Goal: Transaction & Acquisition: Book appointment/travel/reservation

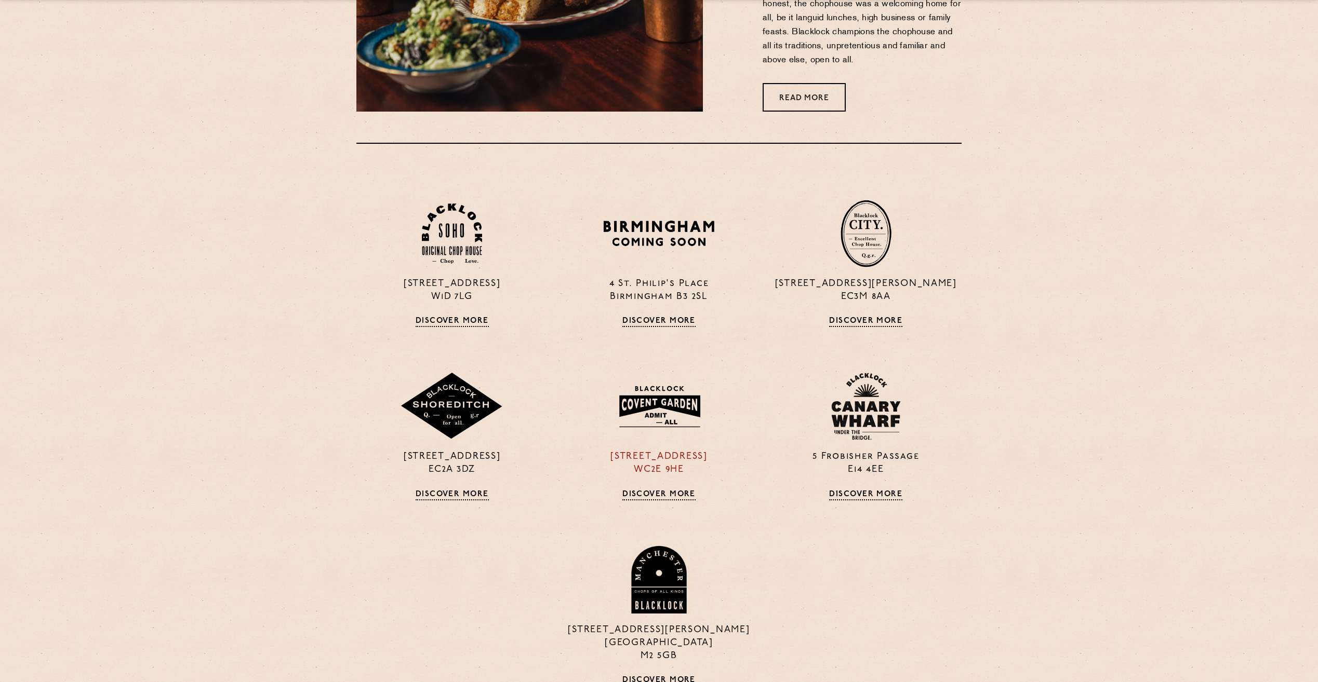
click at [664, 494] on link "Discover More" at bounding box center [658, 495] width 73 height 10
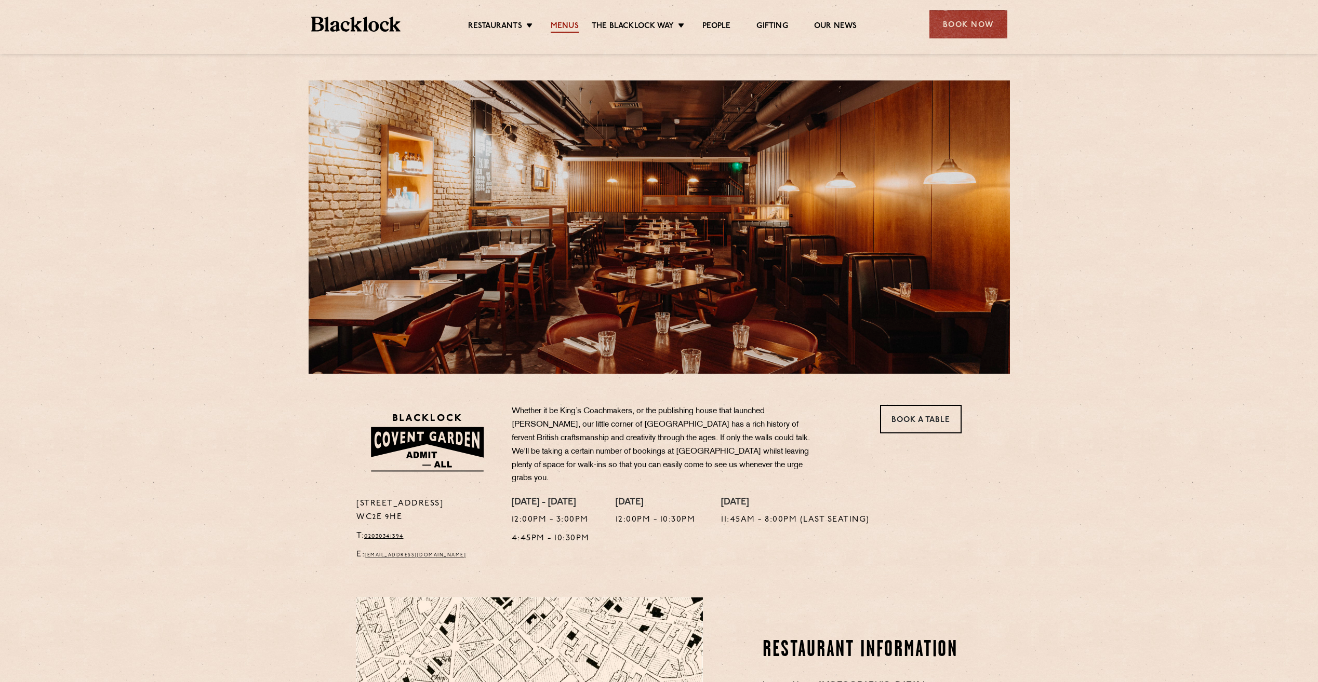
click at [563, 22] on link "Menus" at bounding box center [564, 26] width 28 height 11
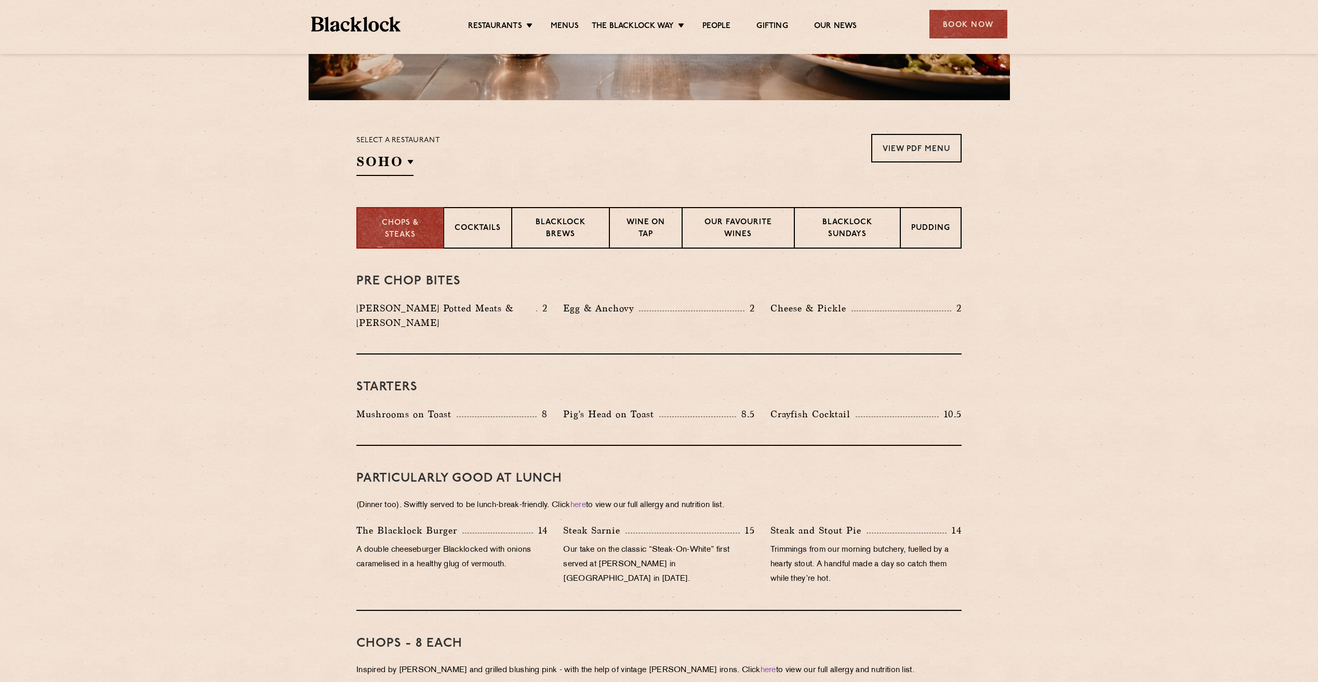
scroll to position [260, 0]
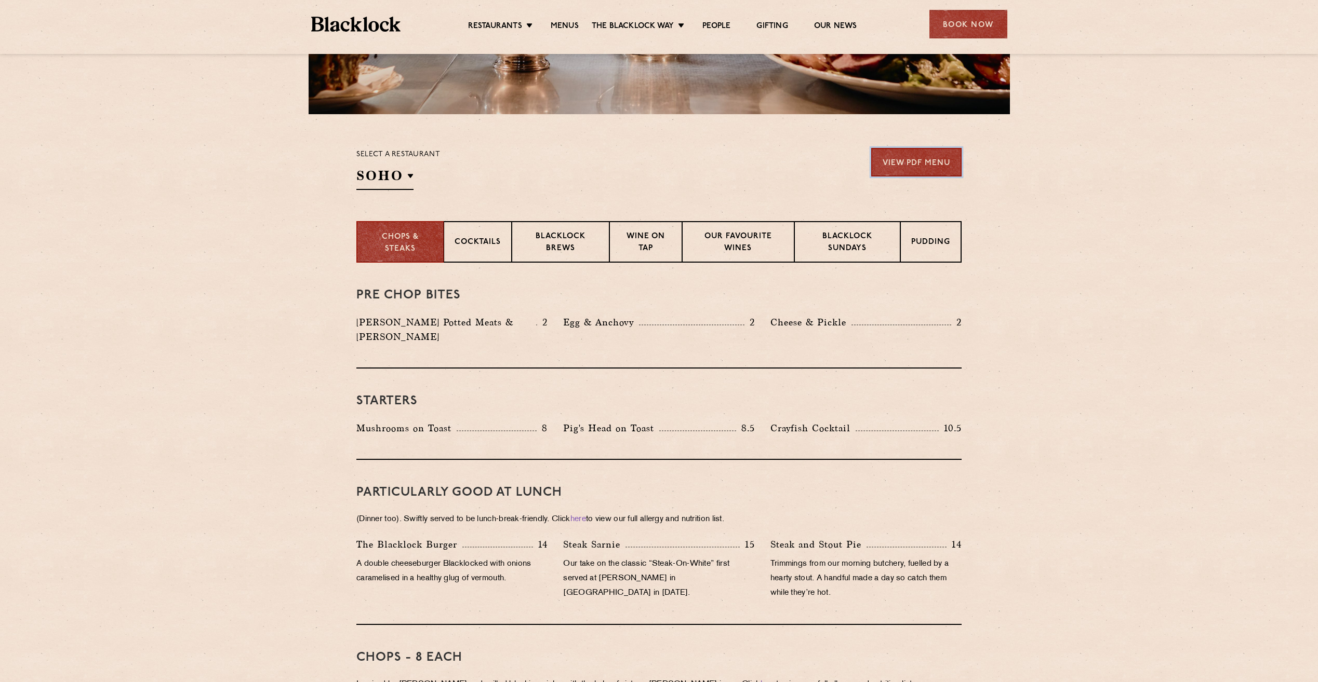
click at [919, 159] on link "View PDF Menu" at bounding box center [916, 162] width 90 height 29
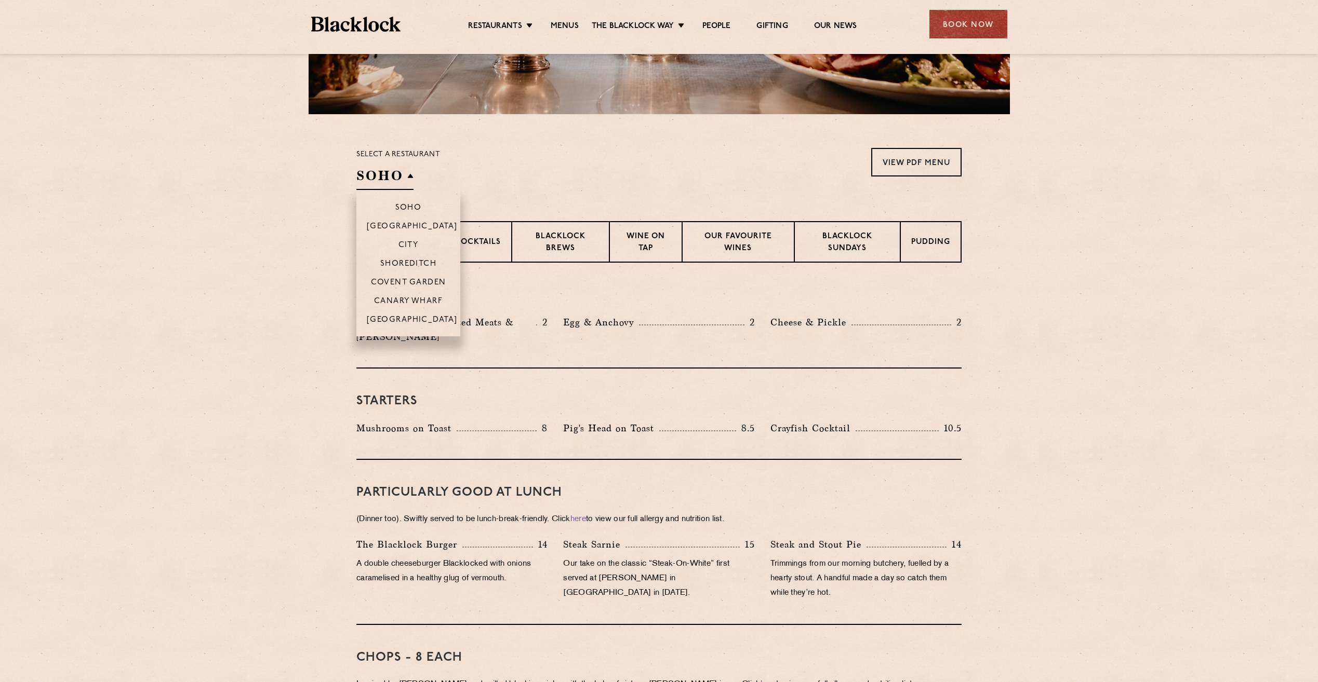
click at [407, 174] on h2 "SOHO" at bounding box center [384, 178] width 57 height 23
click at [400, 281] on p "Covent Garden" at bounding box center [408, 283] width 75 height 10
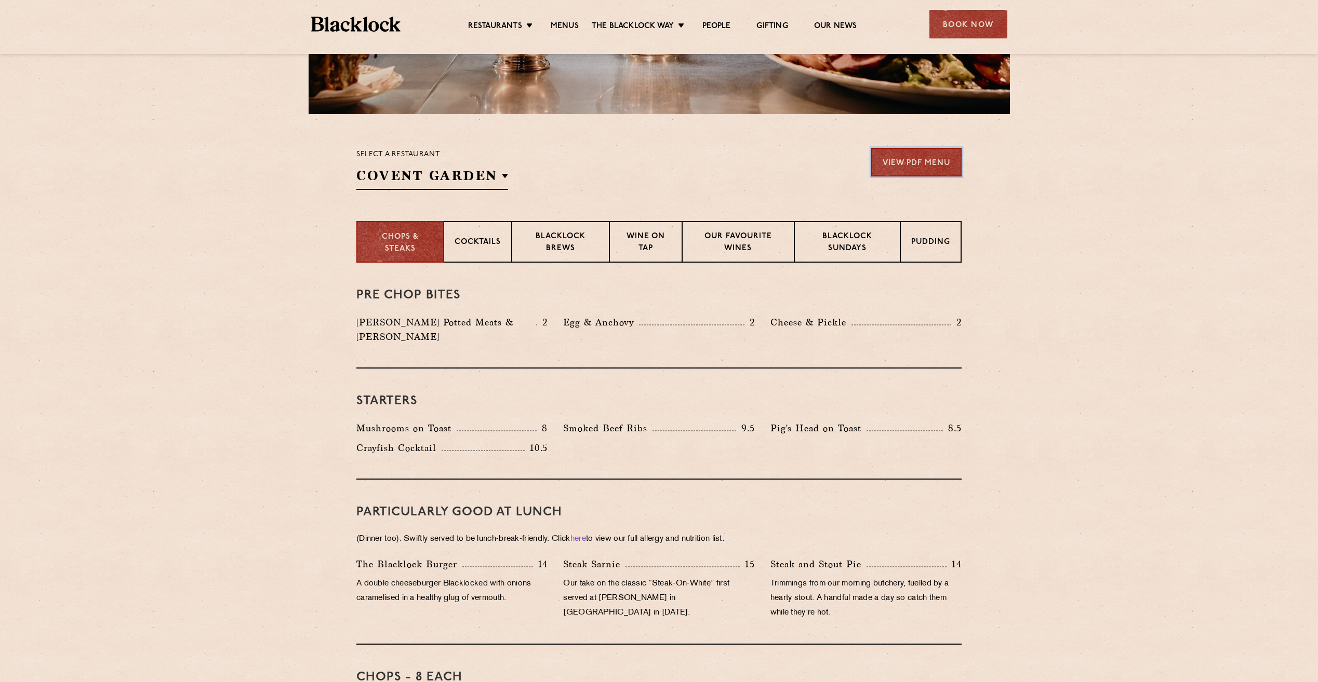
click at [911, 166] on link "View PDF Menu" at bounding box center [916, 162] width 90 height 29
click at [566, 239] on p "Blacklock Brews" at bounding box center [560, 243] width 76 height 24
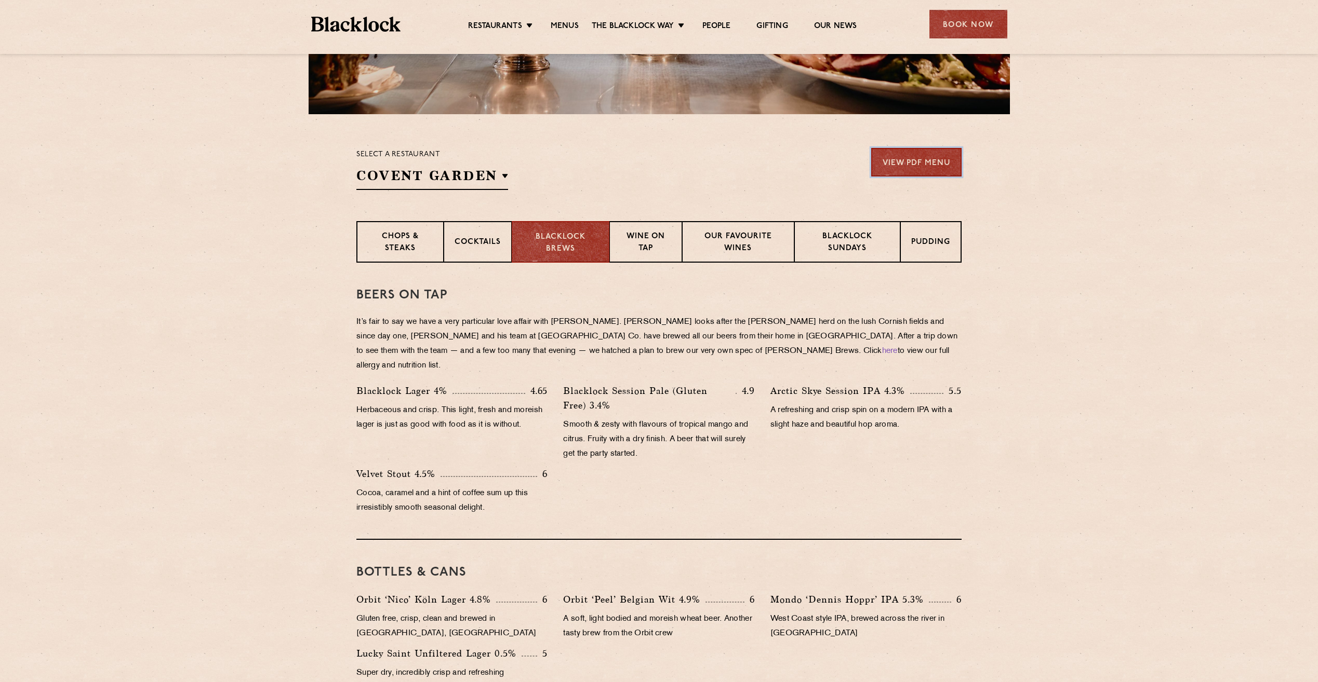
click at [902, 163] on link "View PDF Menu" at bounding box center [916, 162] width 90 height 29
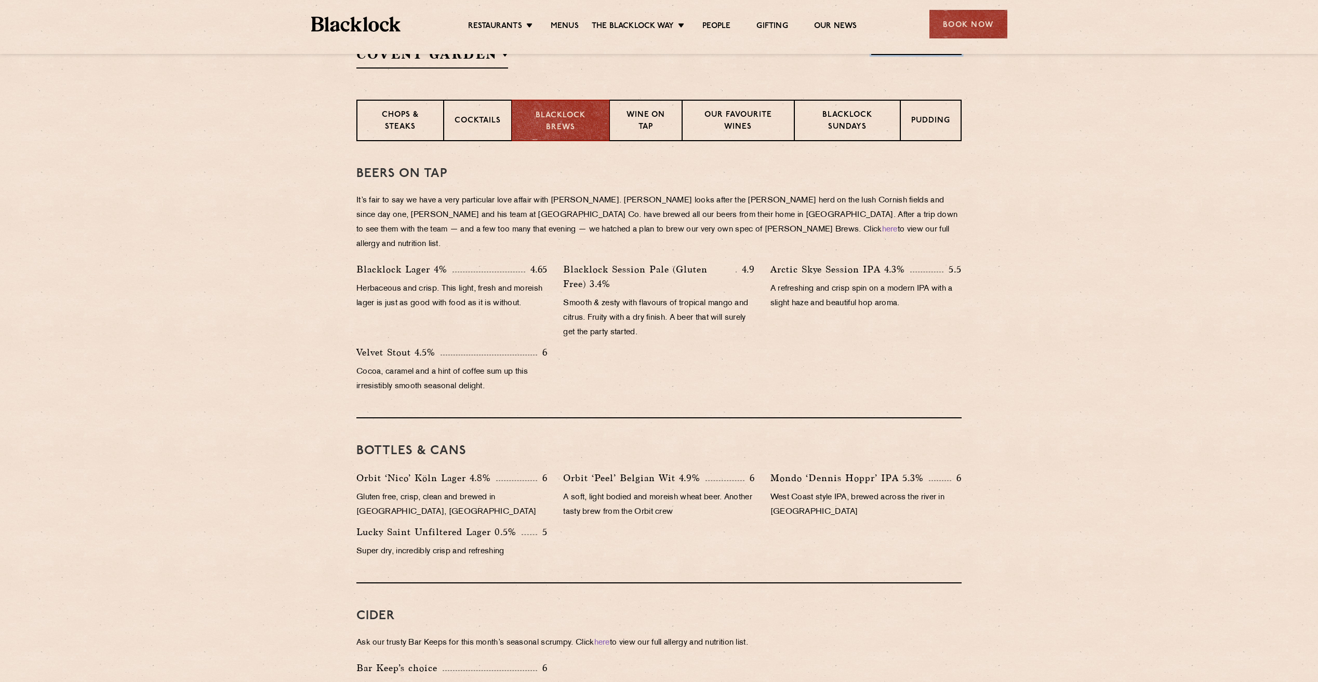
scroll to position [364, 0]
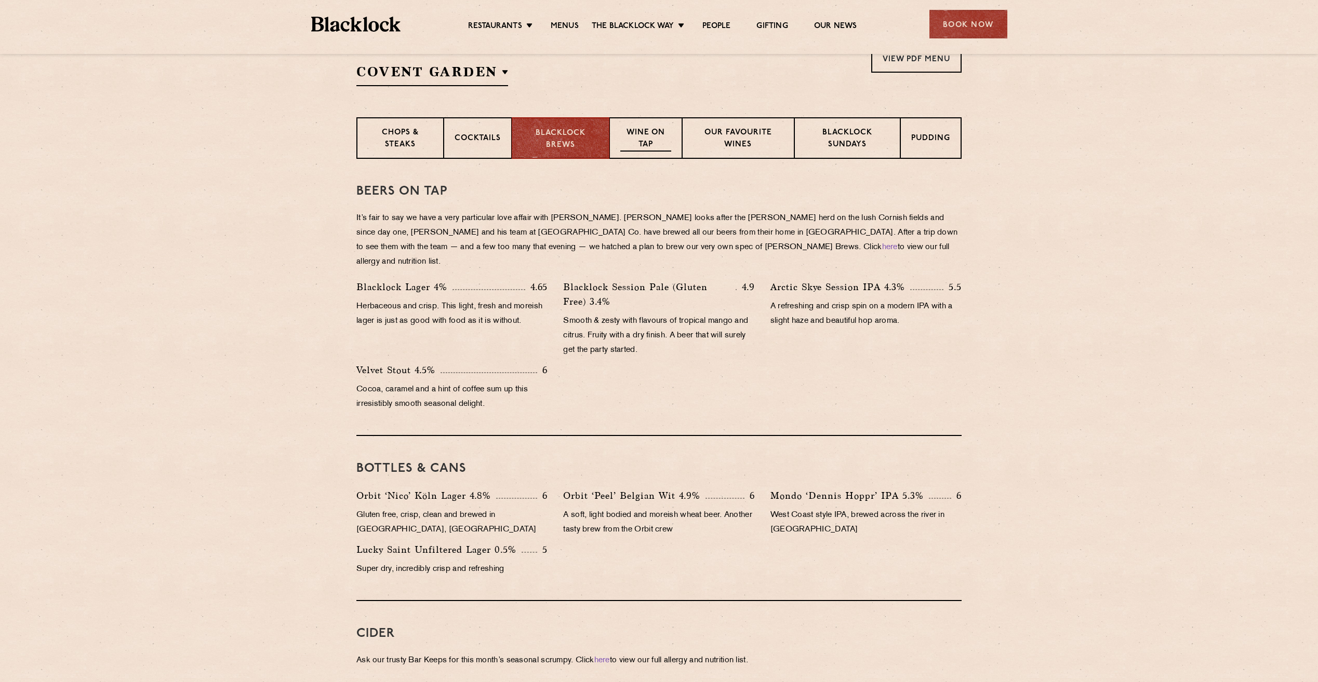
click at [654, 135] on p "Wine on Tap" at bounding box center [645, 139] width 51 height 24
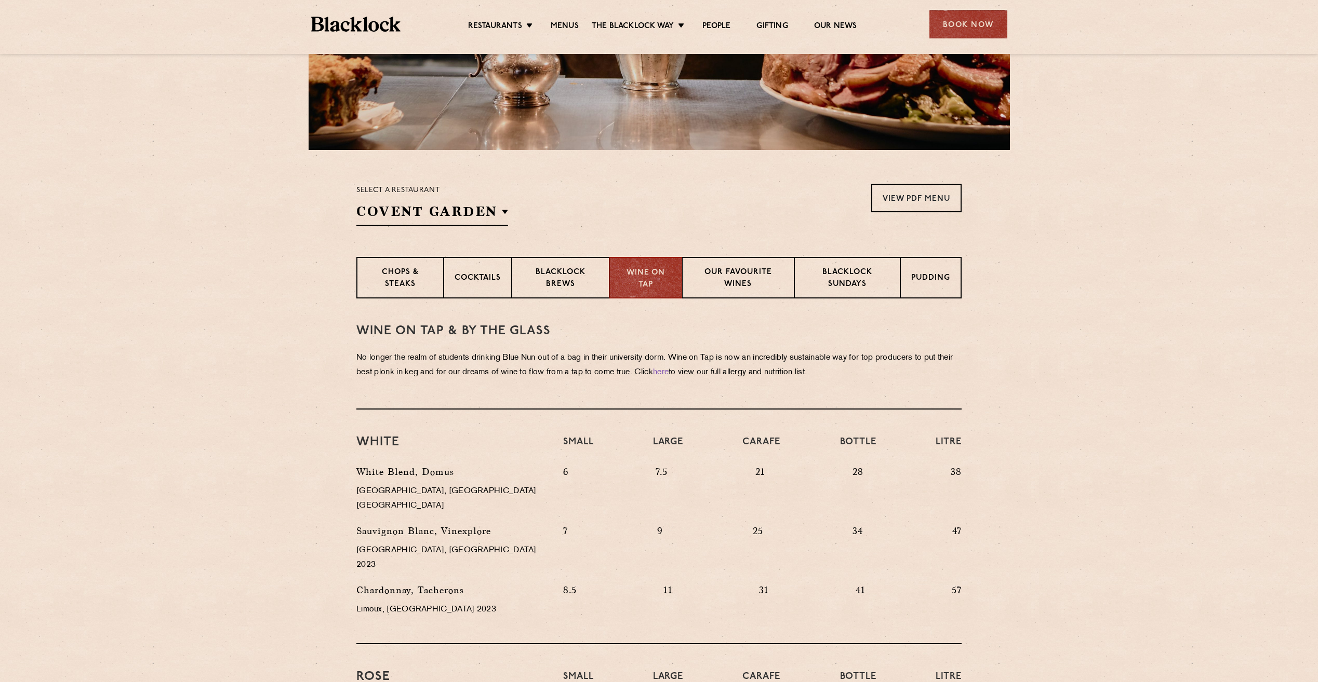
scroll to position [208, 0]
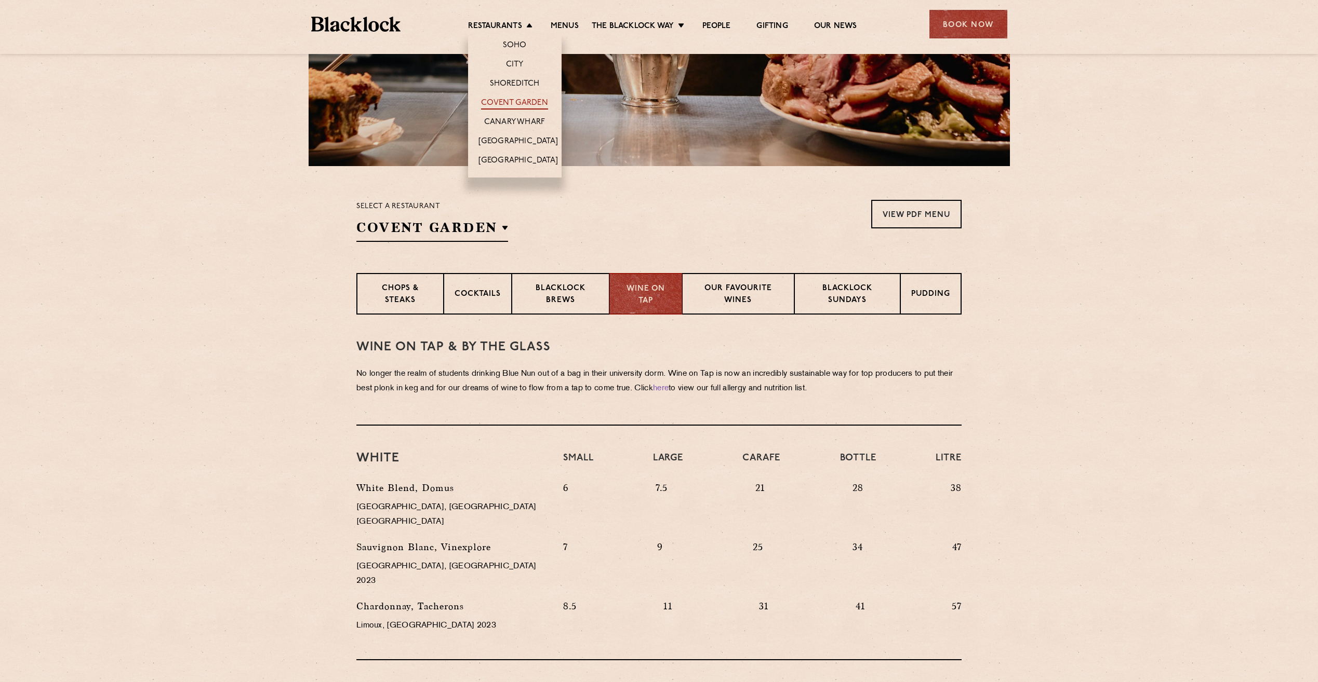
click at [505, 101] on link "Covent Garden" at bounding box center [514, 103] width 67 height 11
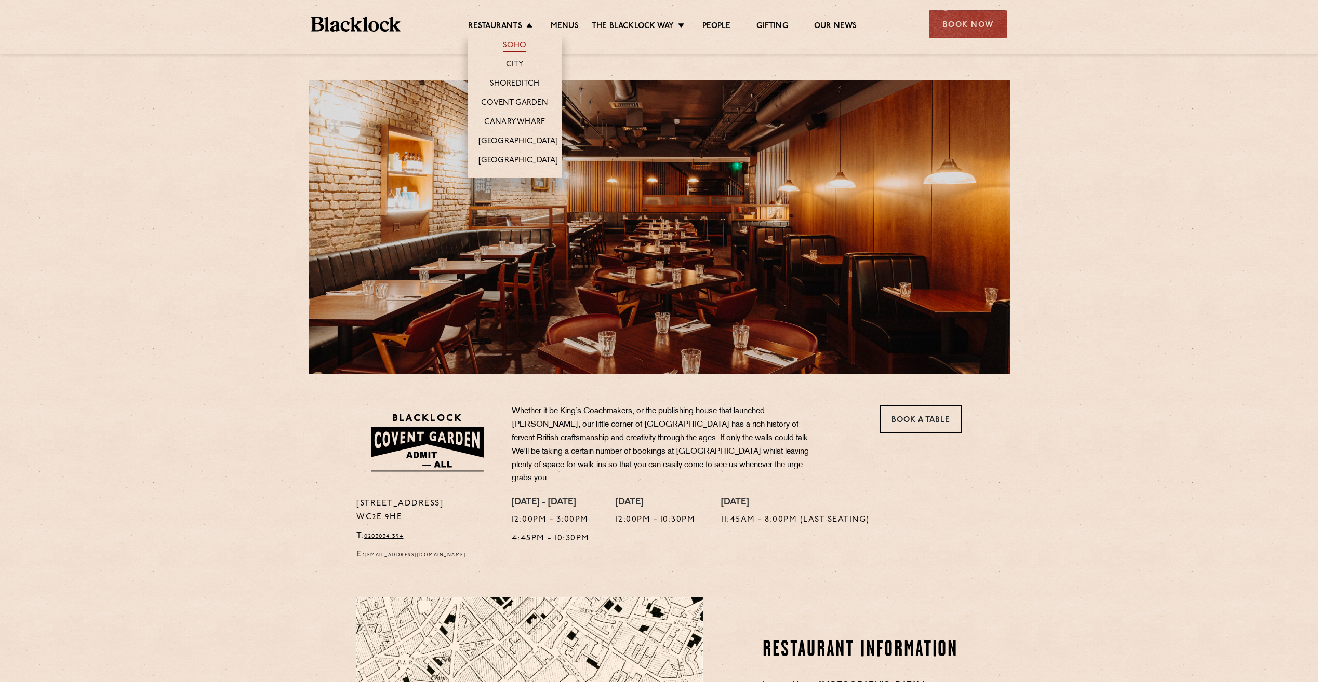
click at [504, 42] on link "Soho" at bounding box center [515, 46] width 24 height 11
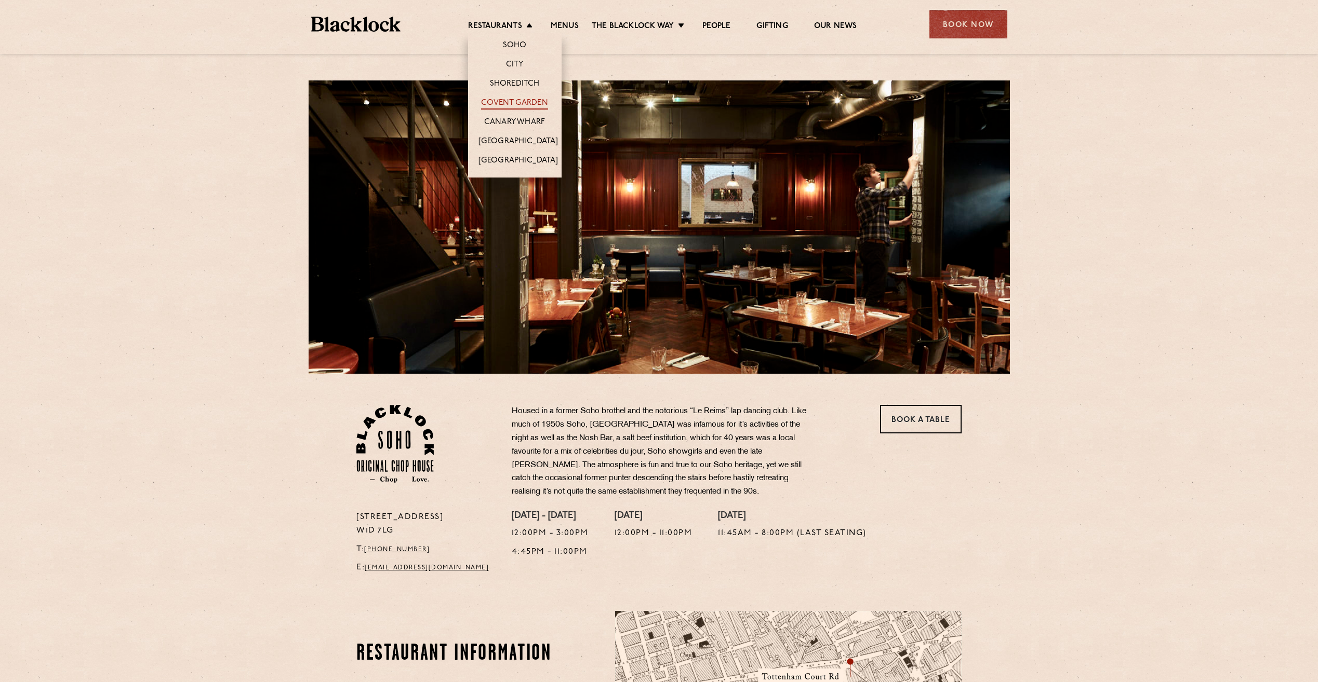
click at [515, 99] on link "Covent Garden" at bounding box center [514, 103] width 67 height 11
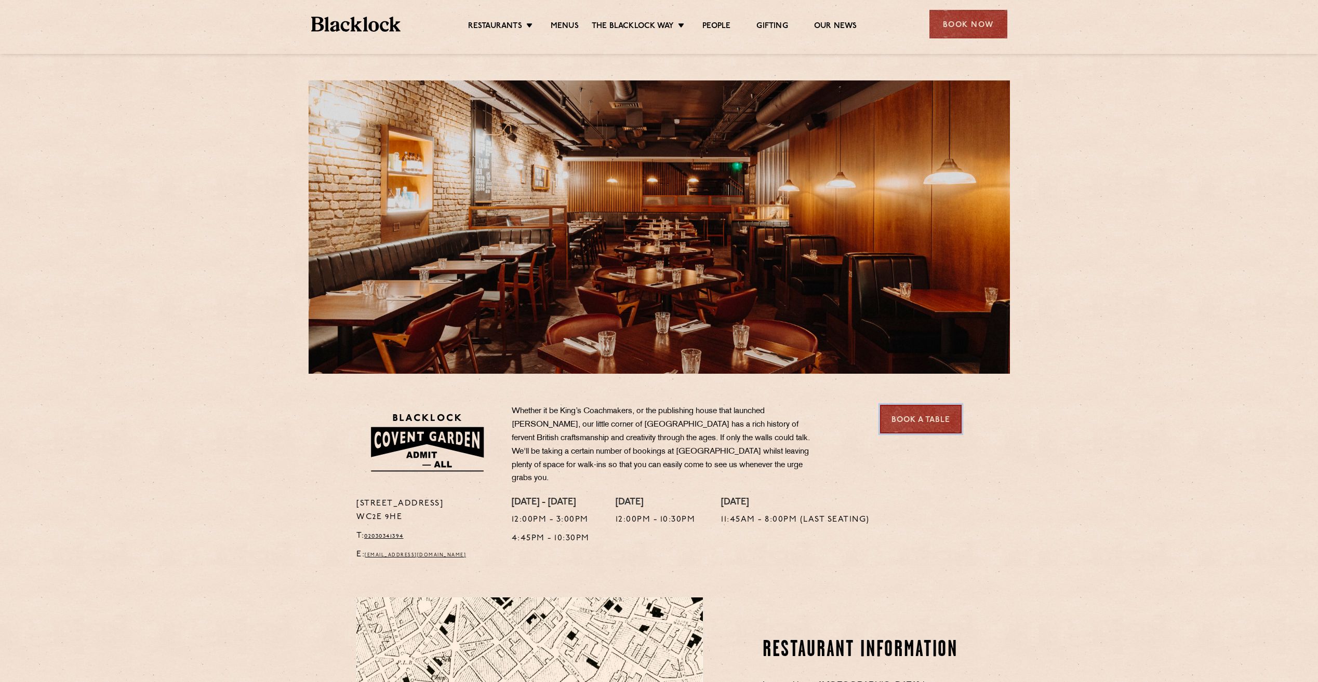
click at [924, 418] on link "Book a Table" at bounding box center [921, 419] width 82 height 29
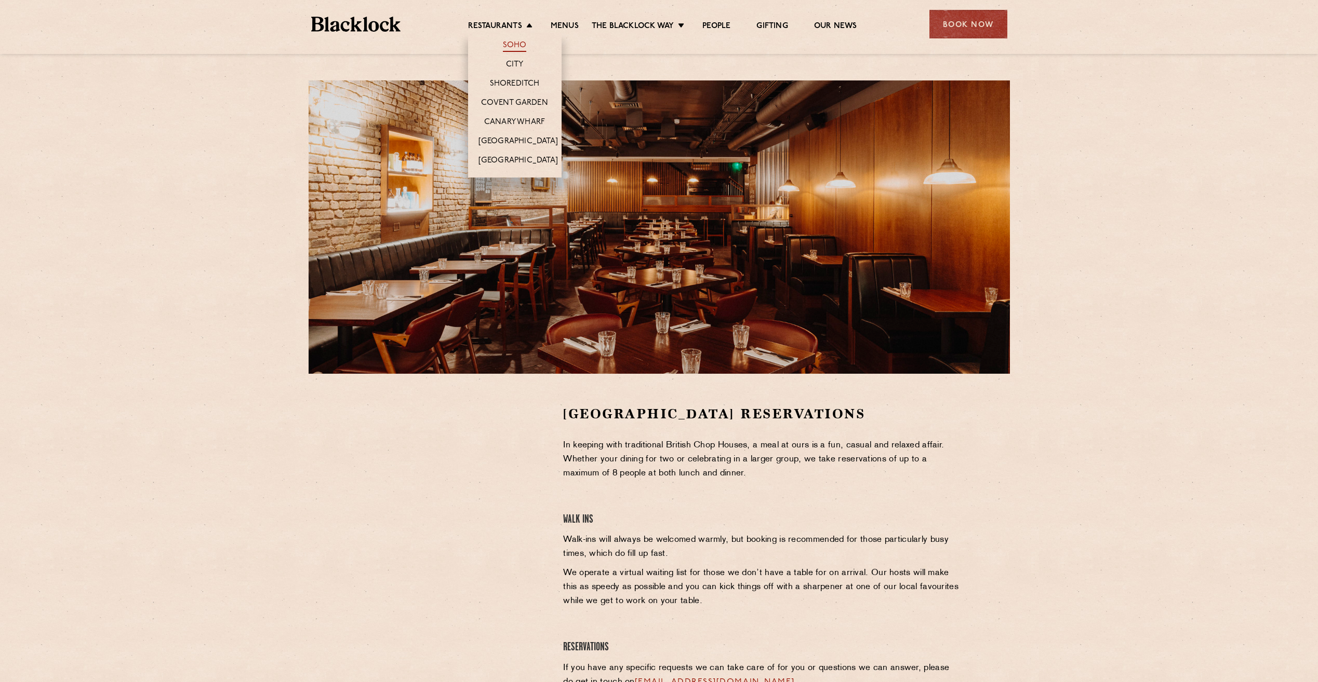
click at [521, 41] on link "Soho" at bounding box center [515, 46] width 24 height 11
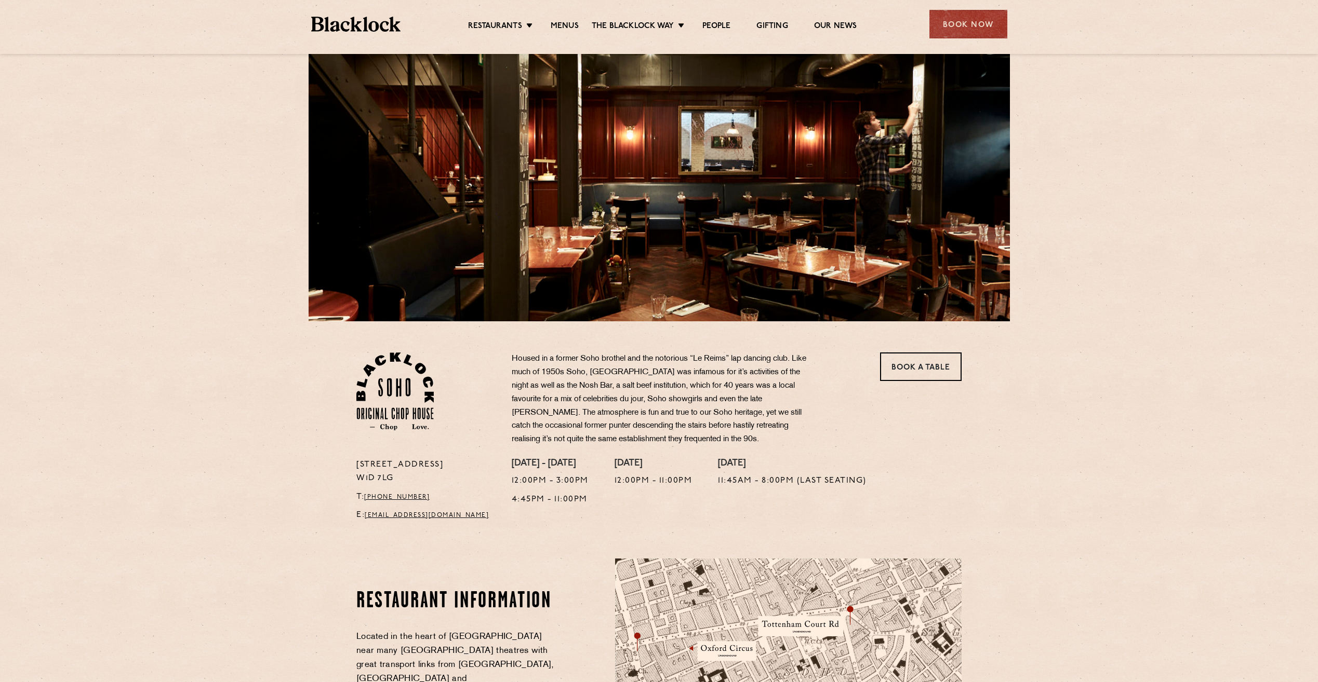
scroll to position [52, 0]
click at [567, 24] on link "Menus" at bounding box center [564, 26] width 28 height 11
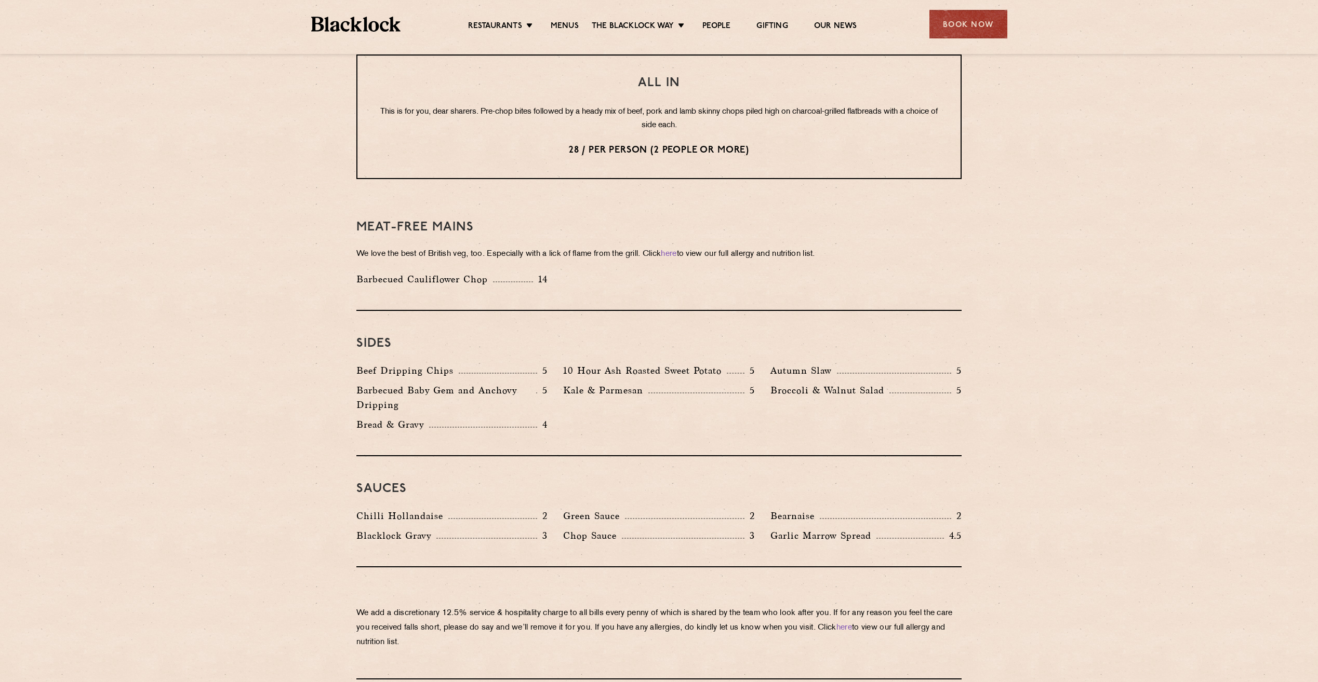
scroll to position [1298, 0]
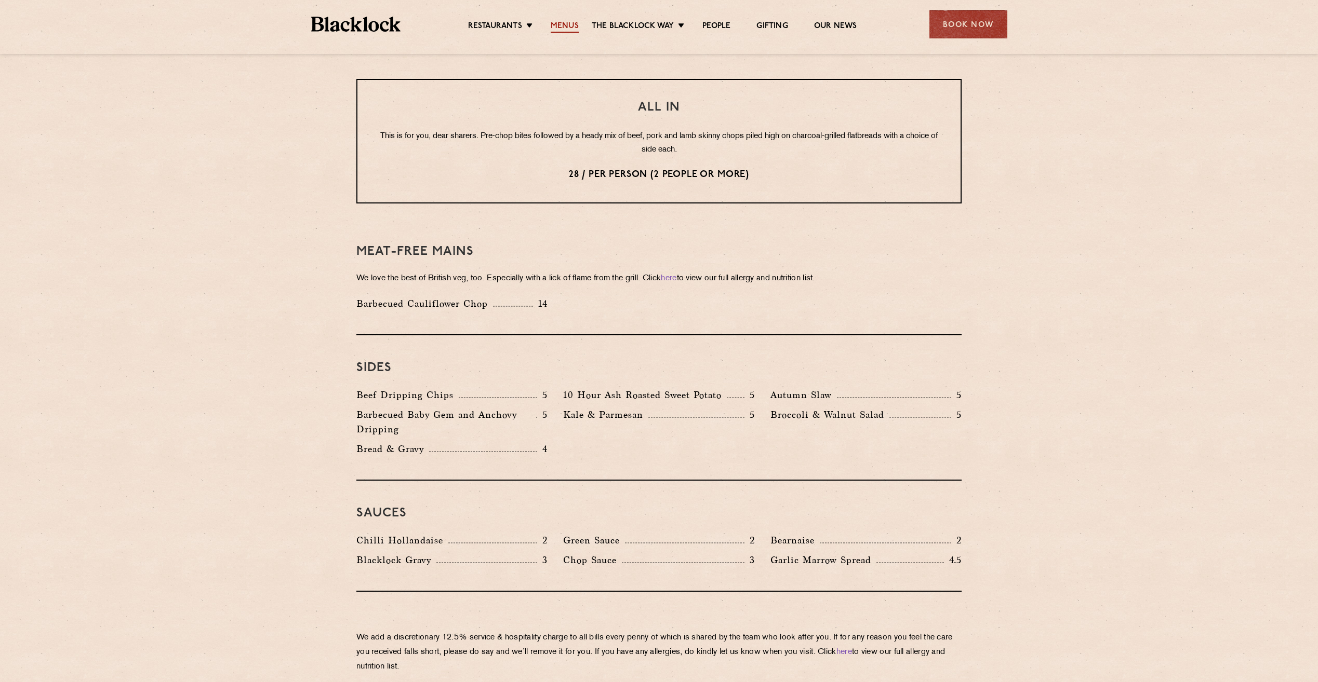
click at [563, 25] on link "Menus" at bounding box center [564, 26] width 28 height 11
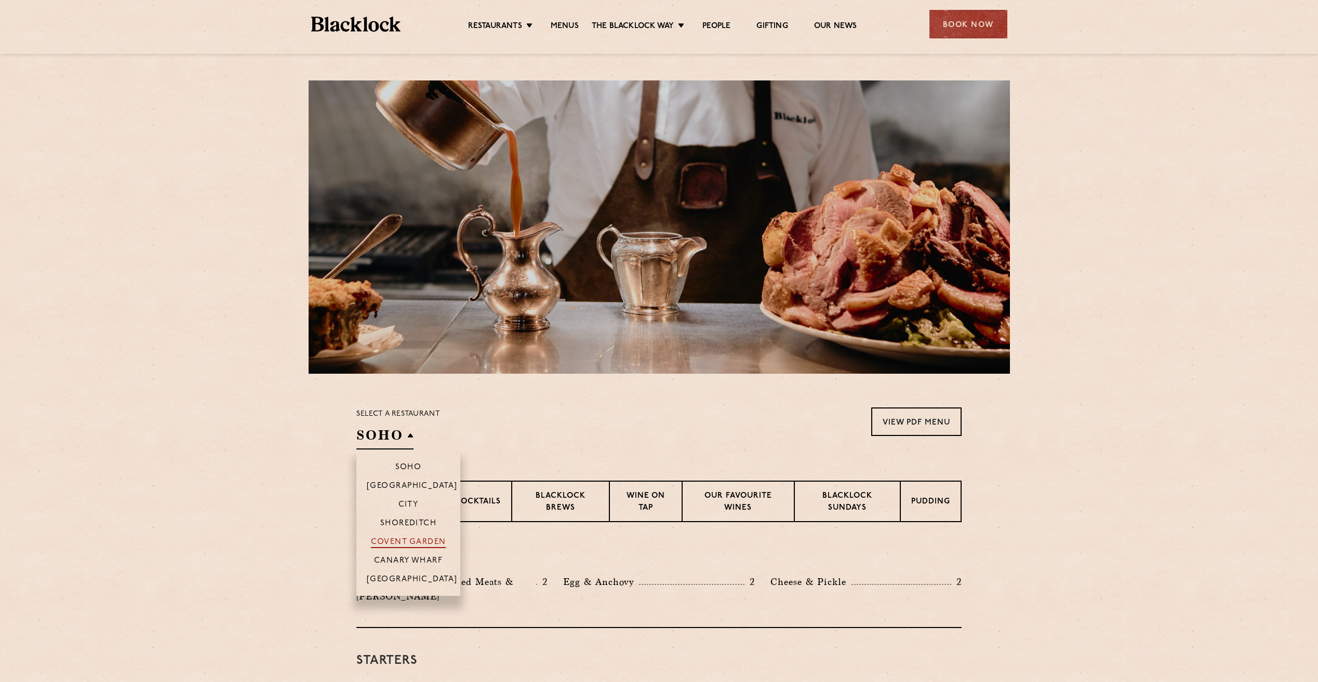
click at [395, 545] on p "Covent Garden" at bounding box center [408, 543] width 75 height 10
click at [428, 543] on p "Covent Garden" at bounding box center [431, 543] width 75 height 10
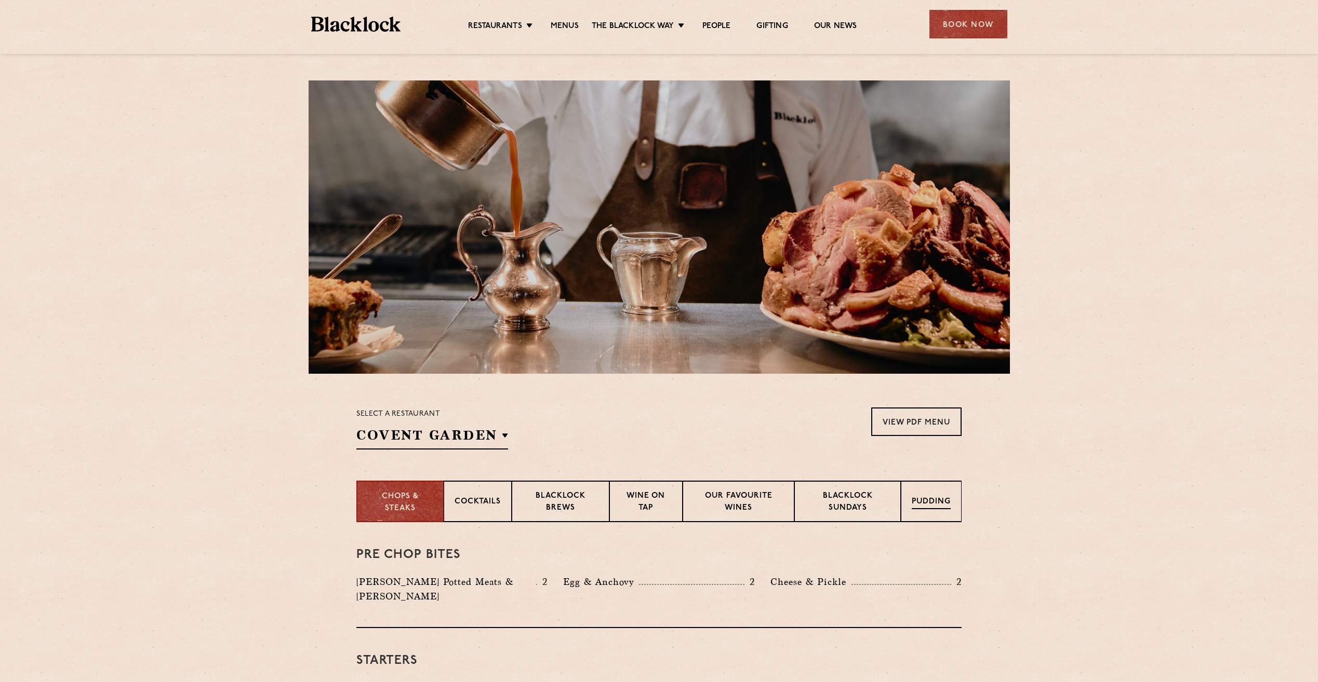
click at [929, 505] on p "Pudding" at bounding box center [930, 502] width 39 height 13
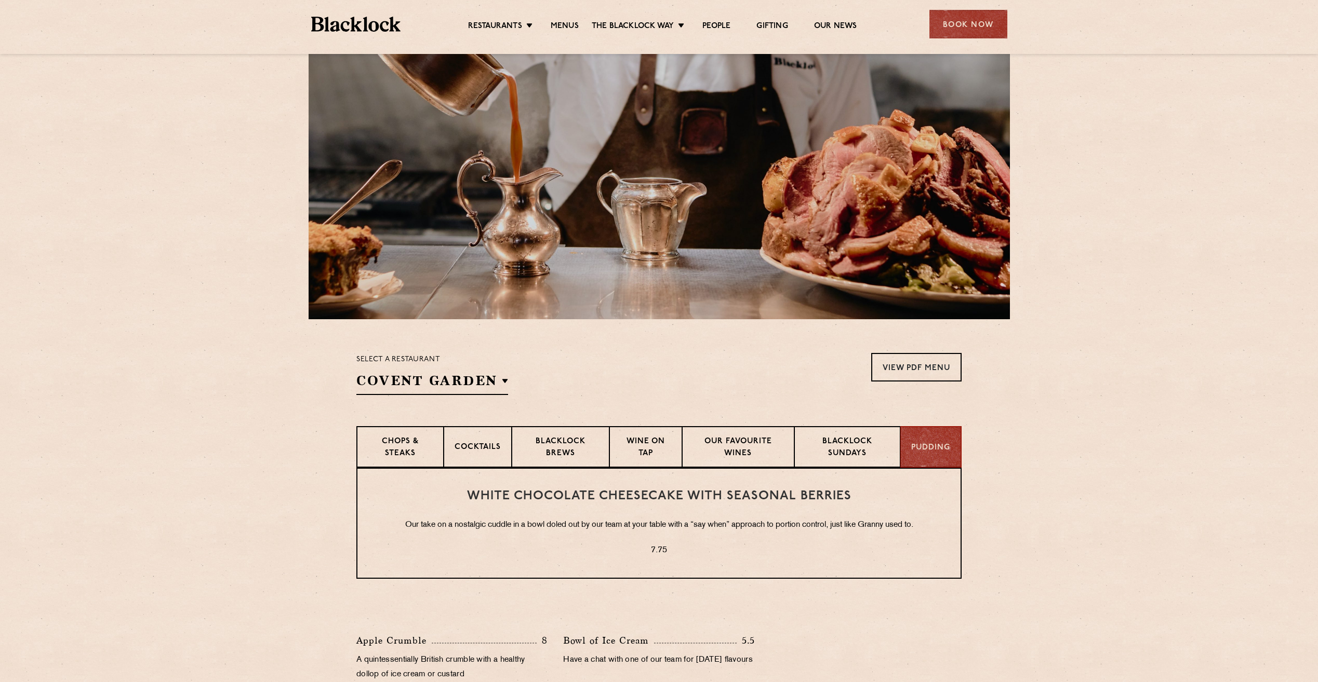
scroll to position [52, 0]
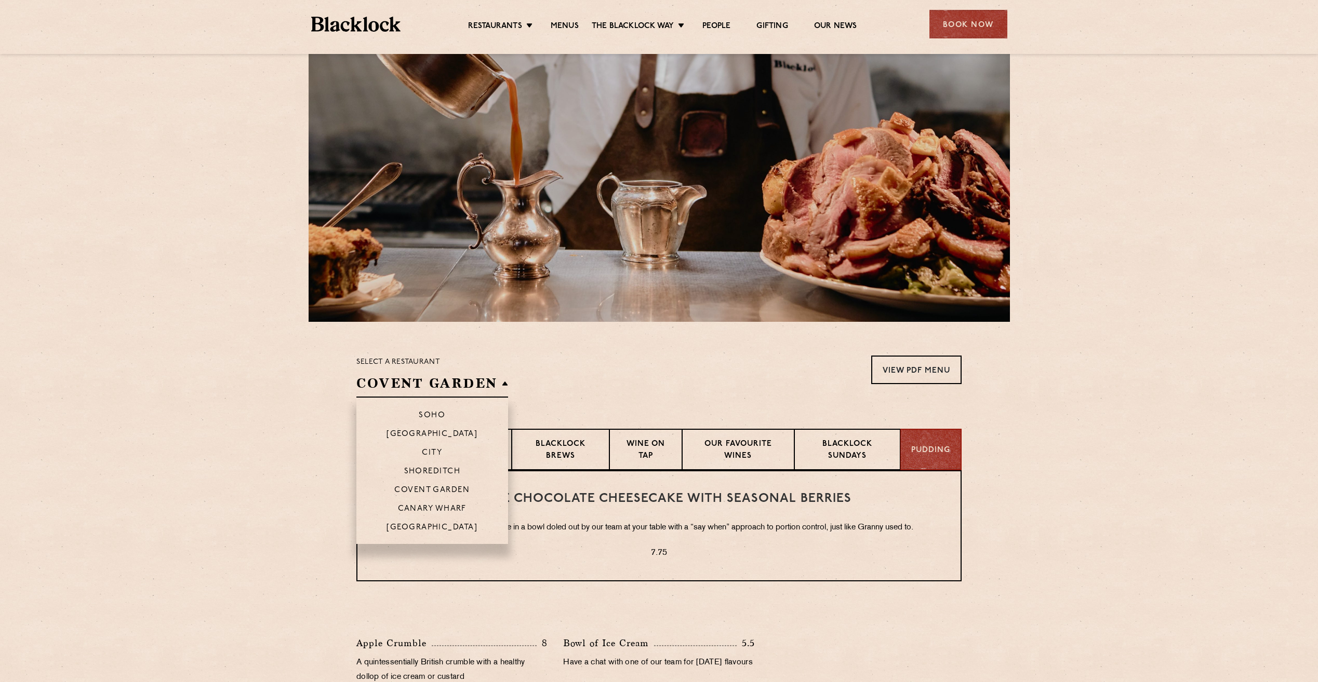
click at [498, 383] on h2 "Covent Garden" at bounding box center [432, 385] width 152 height 23
click at [433, 412] on p "Soho" at bounding box center [432, 416] width 26 height 10
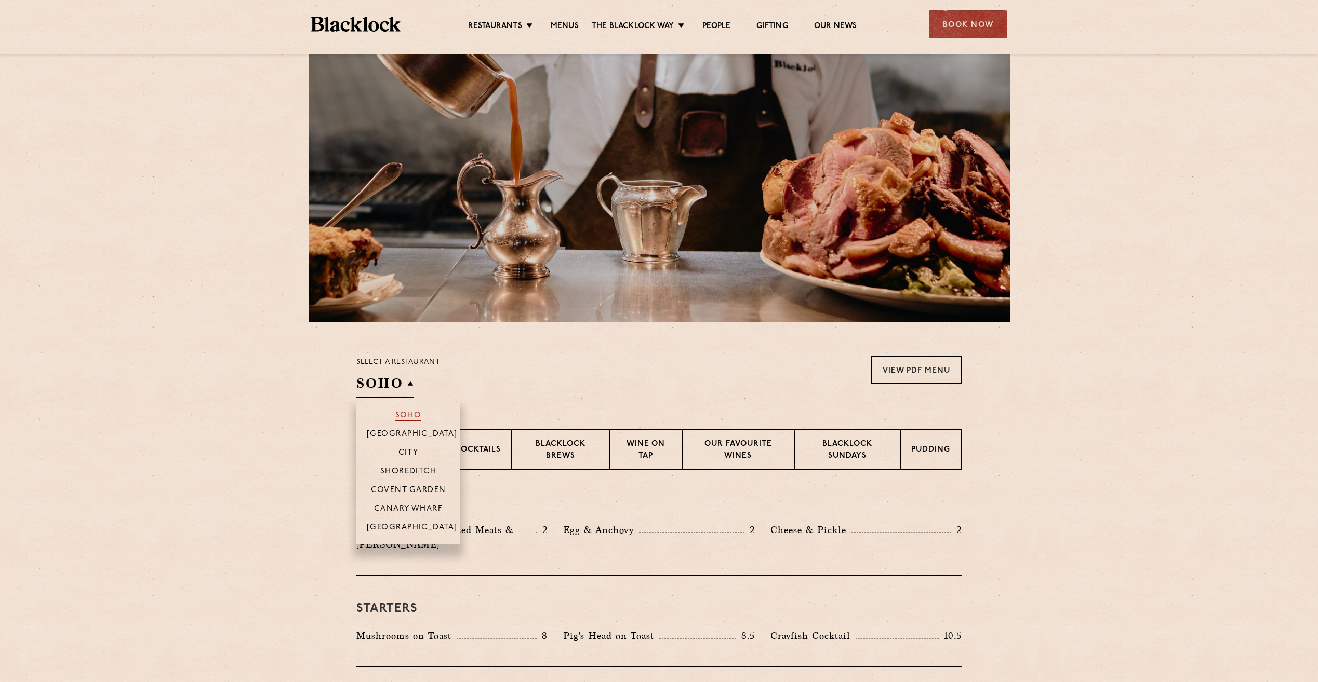
click at [408, 414] on p "Soho" at bounding box center [408, 416] width 26 height 10
click at [407, 416] on p "Soho" at bounding box center [408, 416] width 26 height 10
click at [932, 452] on p "Pudding" at bounding box center [930, 451] width 39 height 13
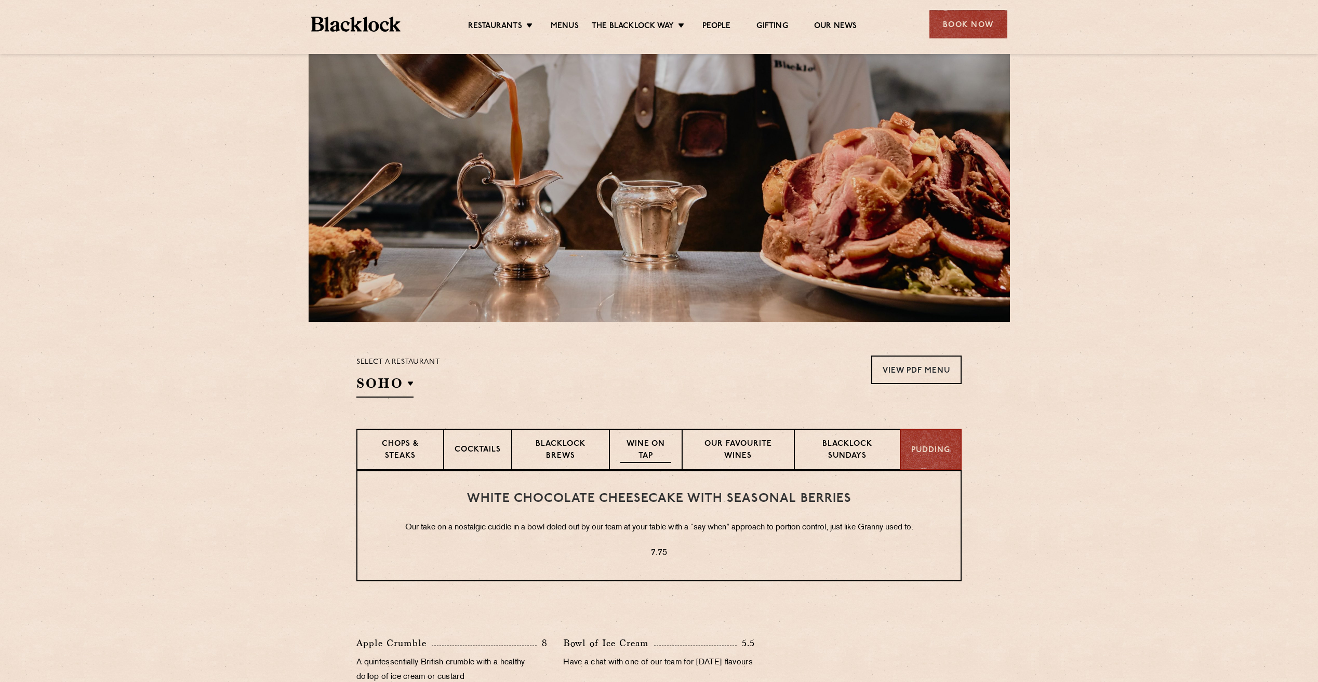
click at [648, 442] on p "Wine on Tap" at bounding box center [645, 451] width 51 height 24
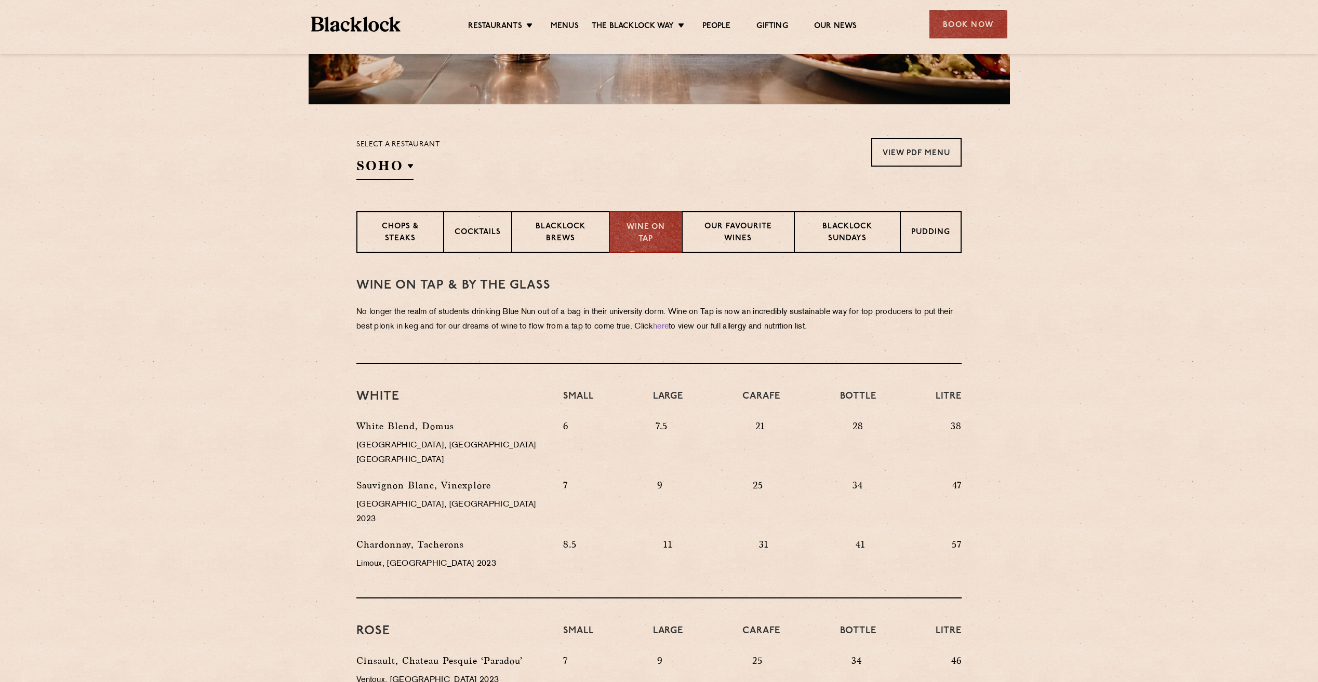
scroll to position [260, 0]
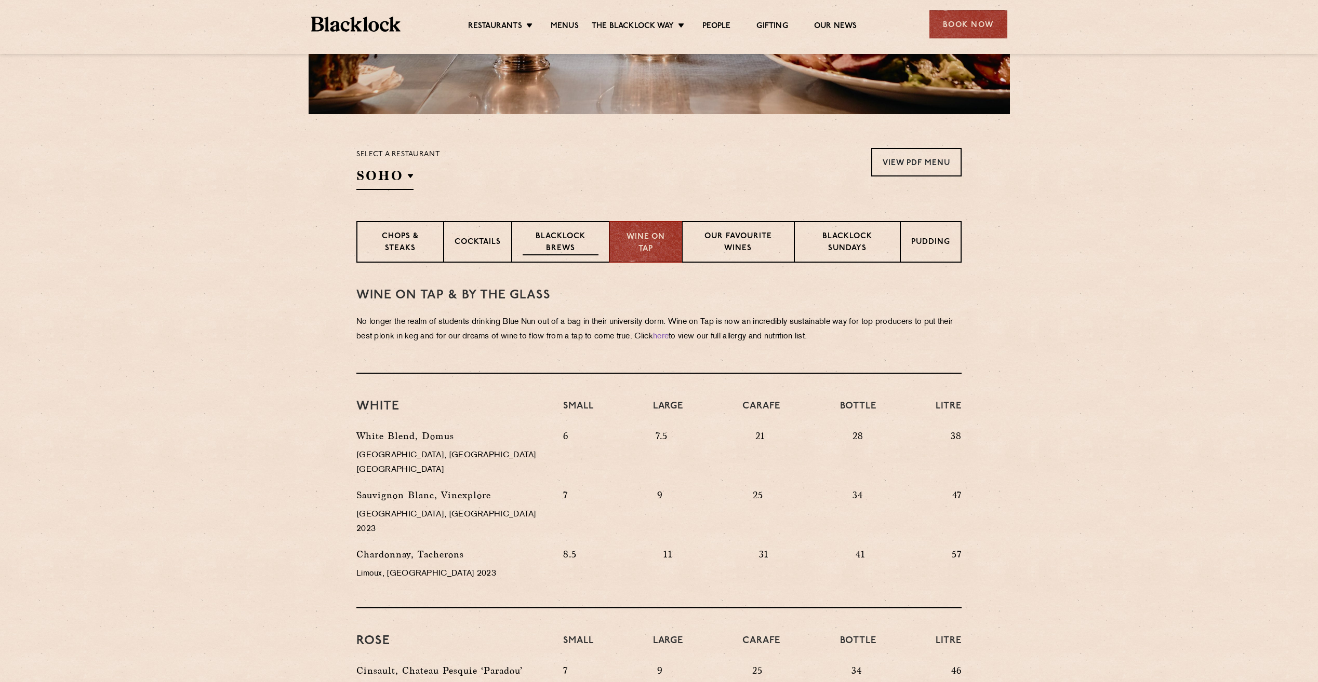
click at [567, 247] on p "Blacklock Brews" at bounding box center [560, 243] width 76 height 24
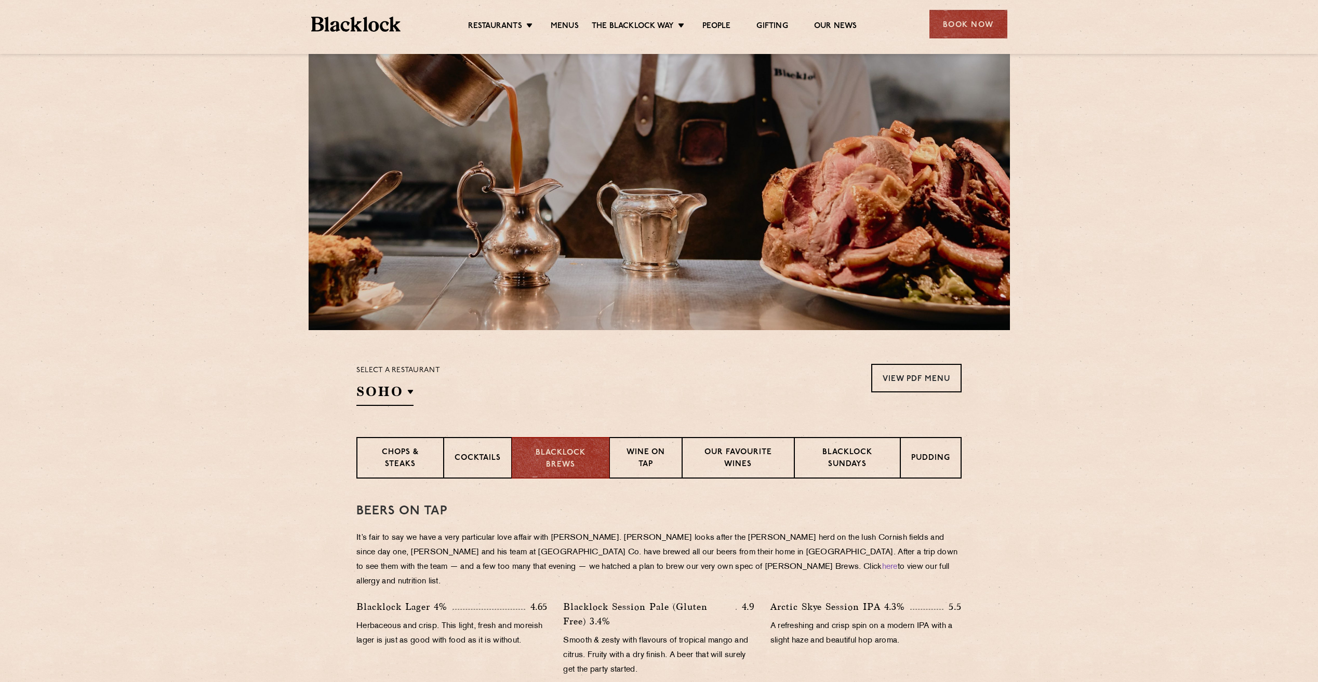
scroll to position [0, 0]
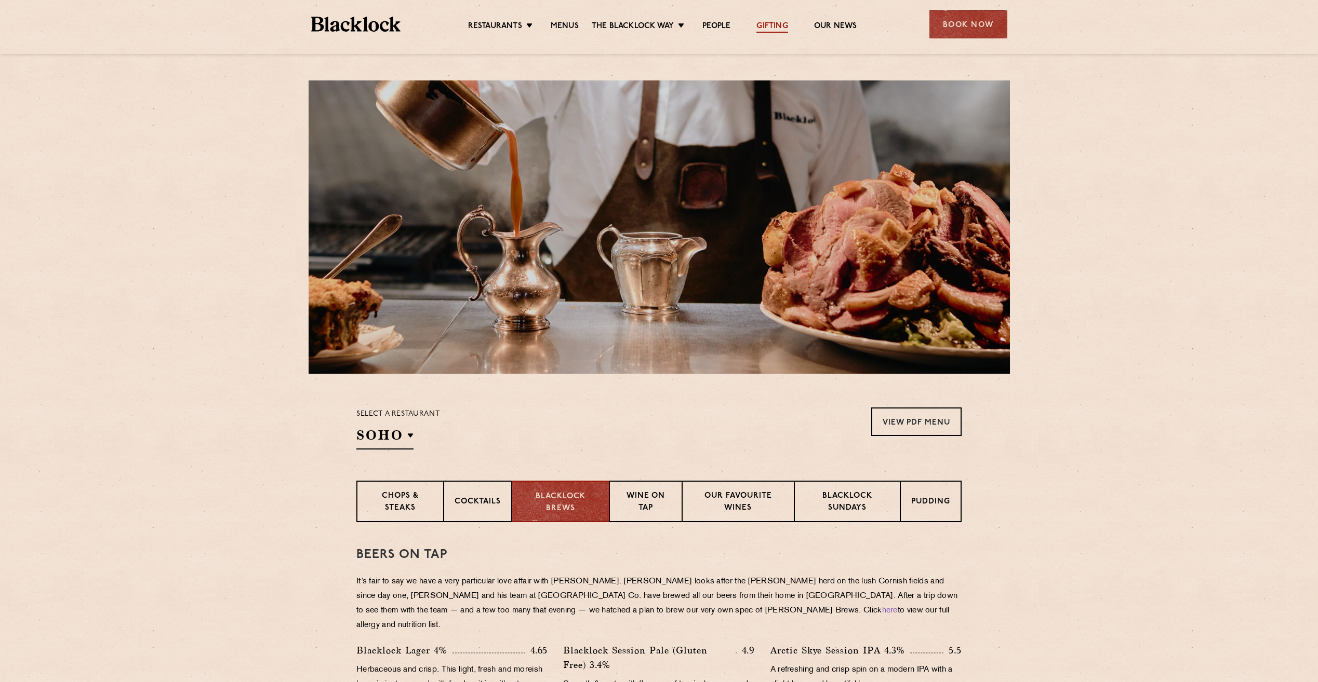
click at [775, 28] on link "Gifting" at bounding box center [771, 26] width 31 height 11
